Goal: Information Seeking & Learning: Learn about a topic

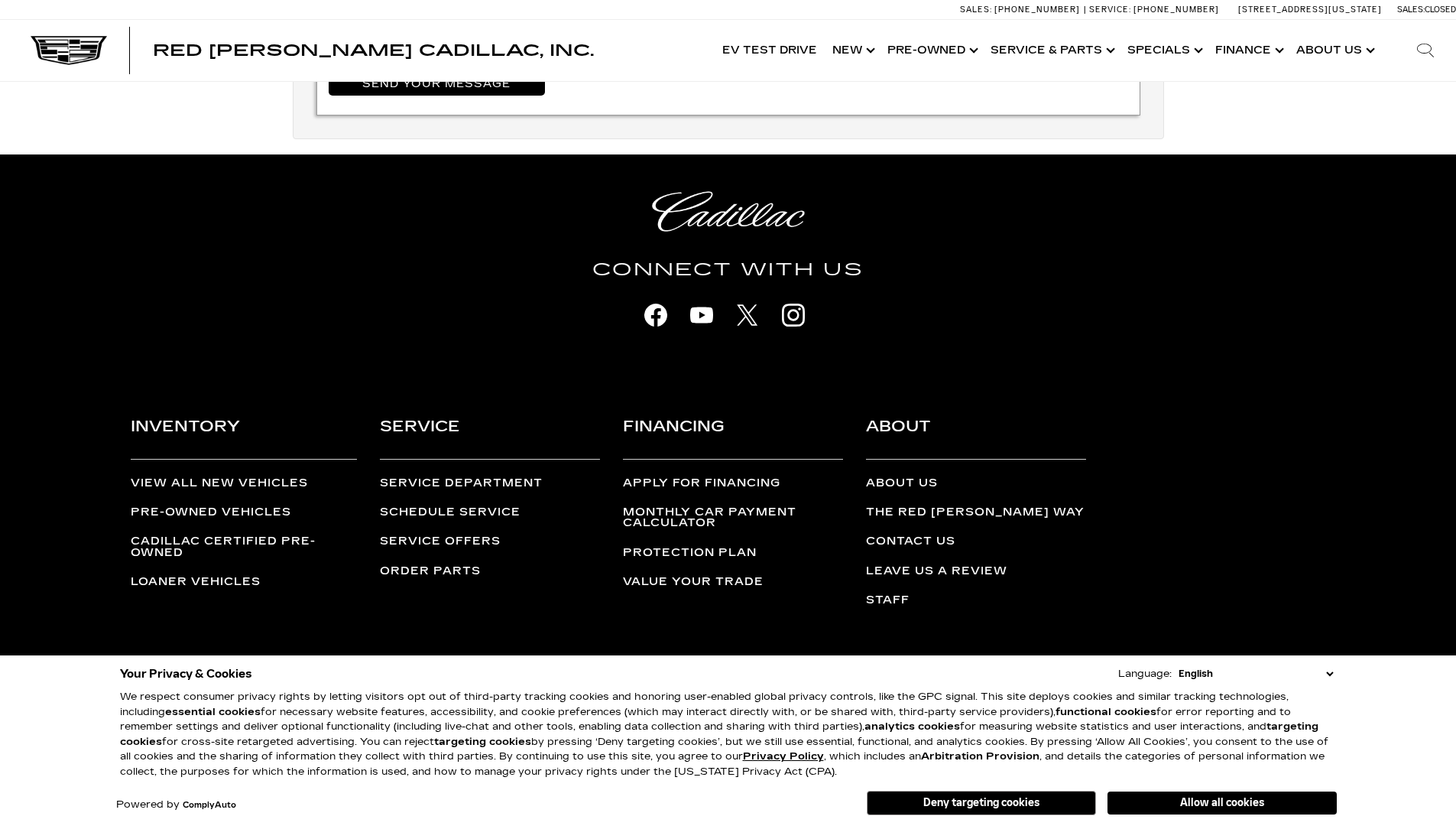
scroll to position [3165, 0]
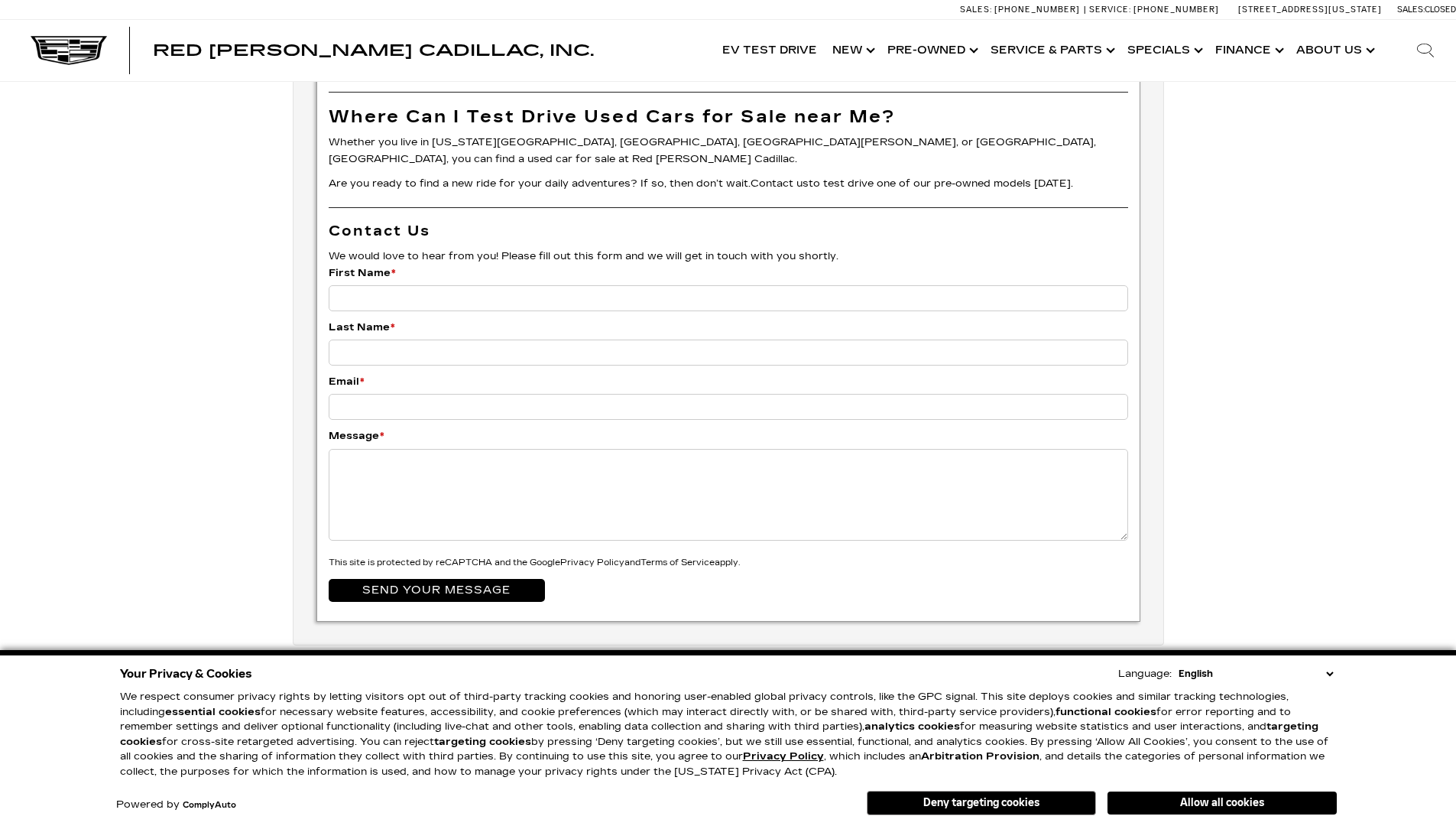
scroll to position [3935, 0]
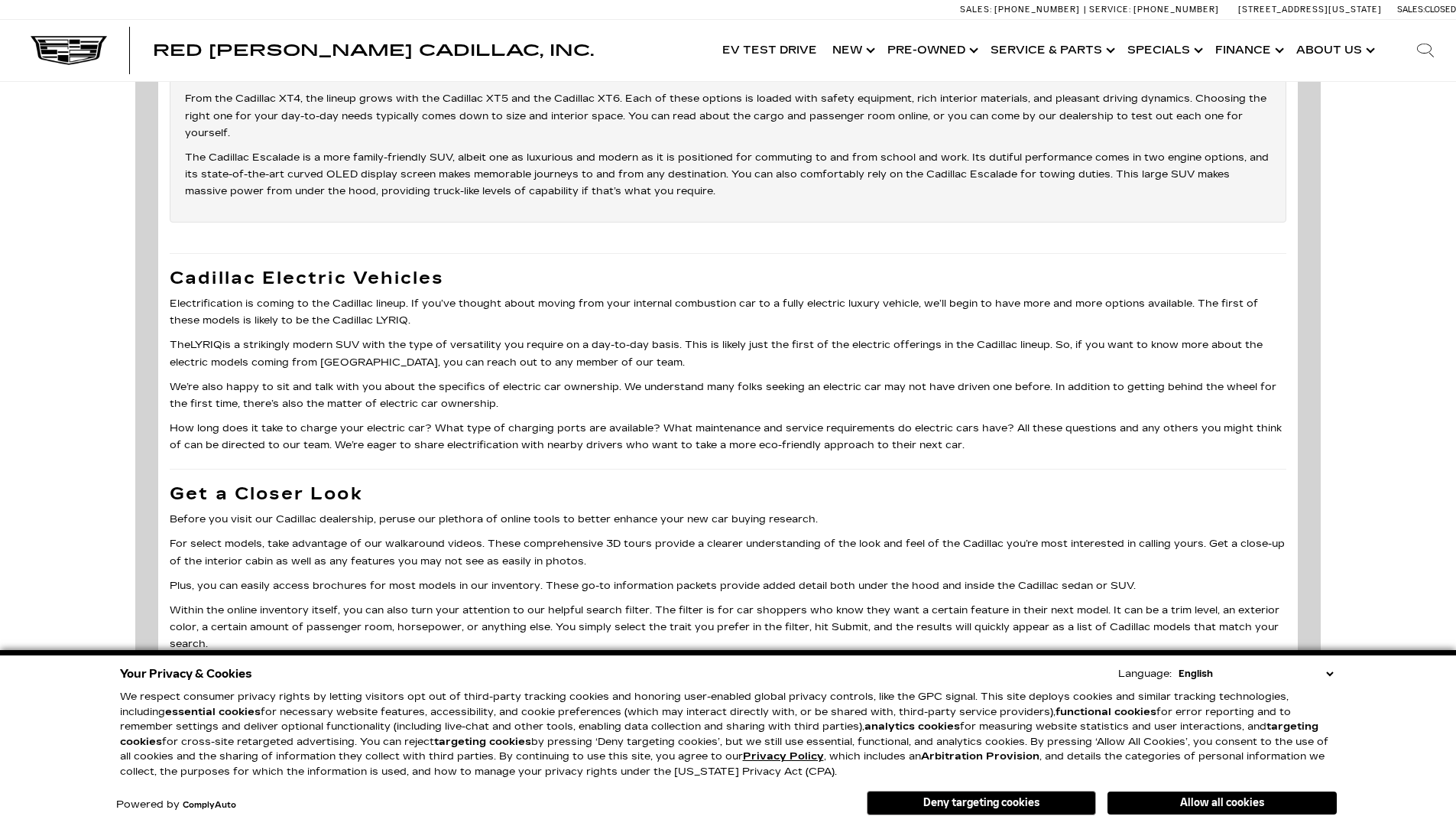
scroll to position [5439, 0]
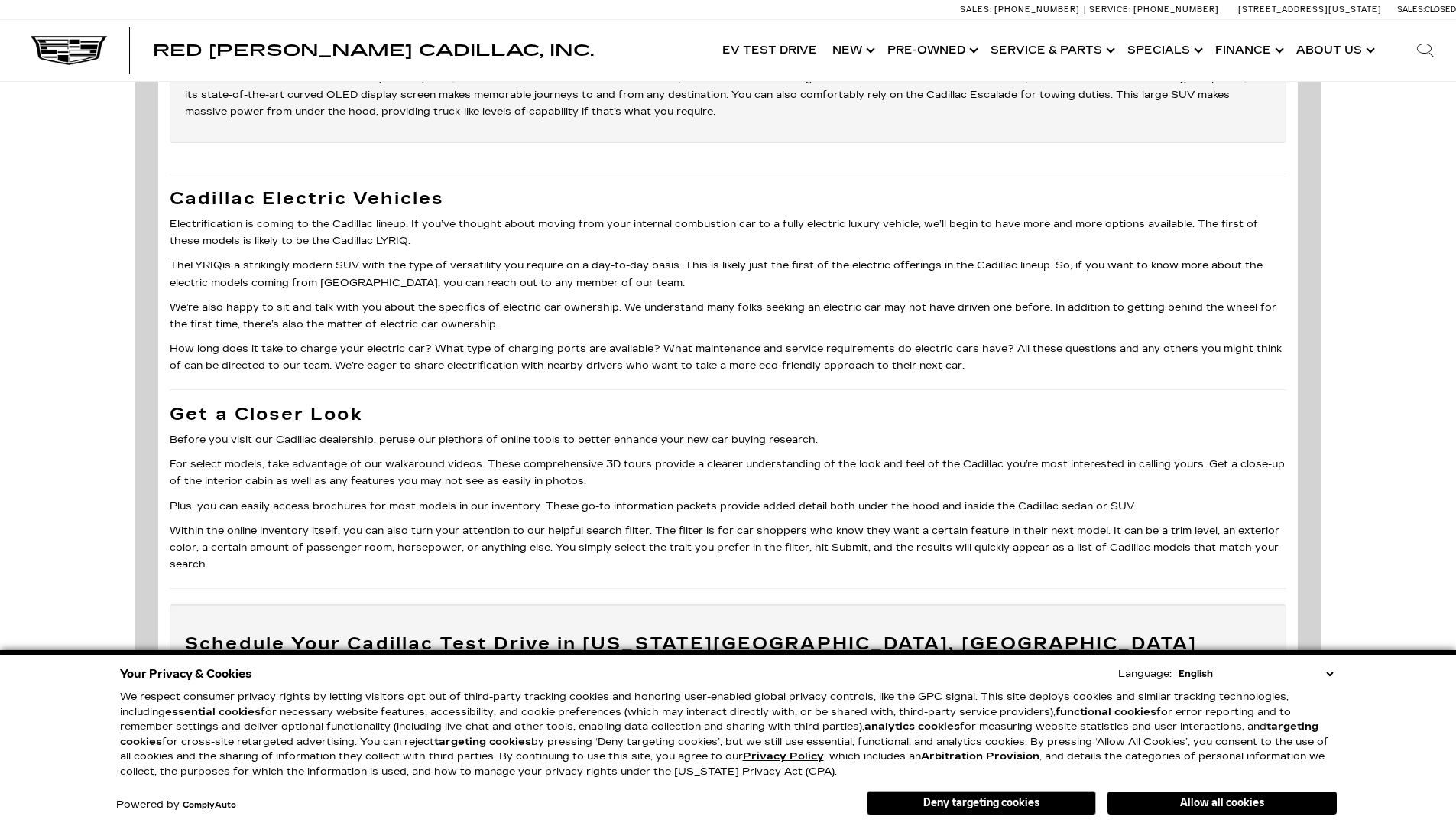
scroll to position [4881, 0]
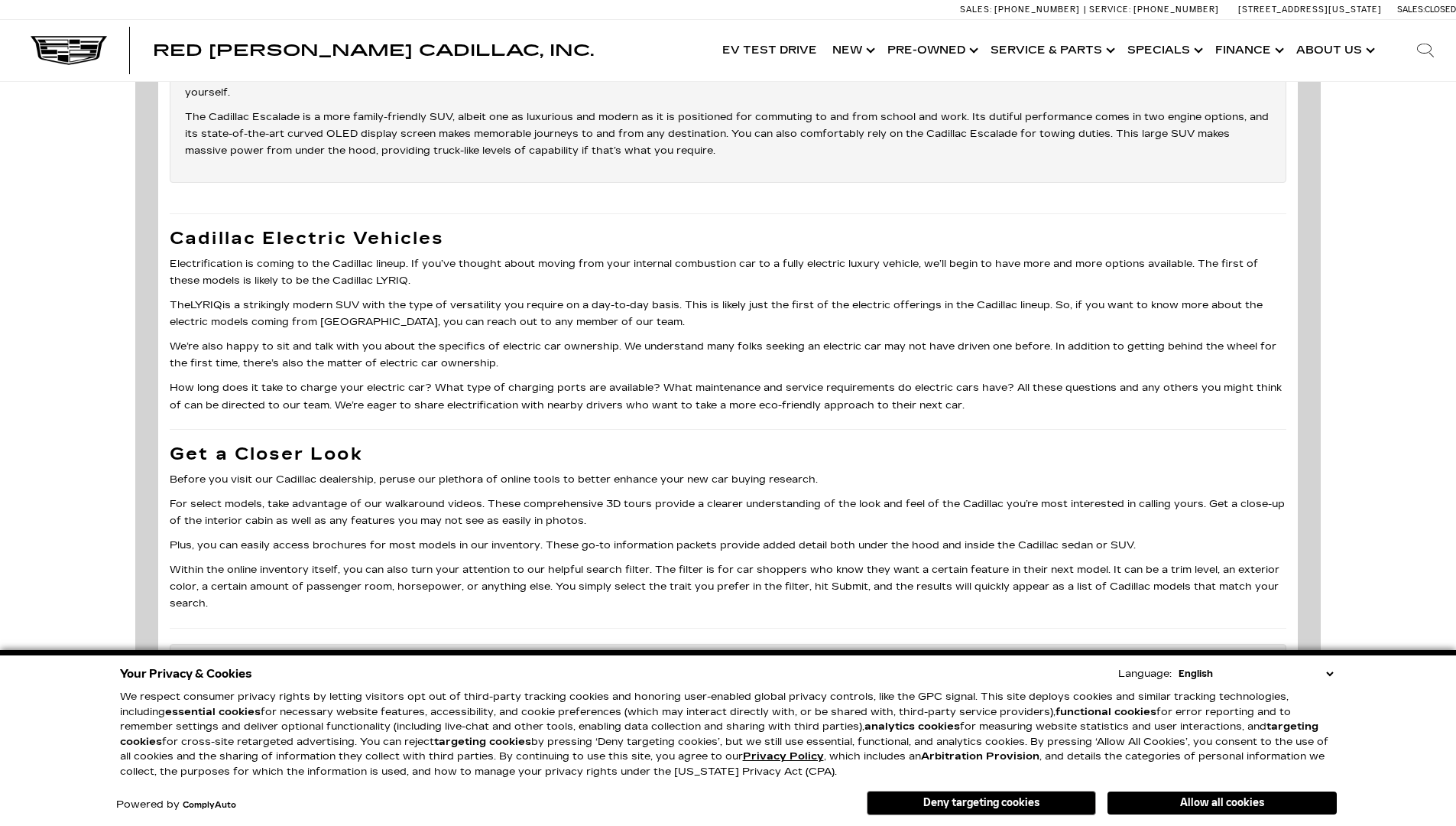
scroll to position [4895, 0]
